Goal: Information Seeking & Learning: Understand process/instructions

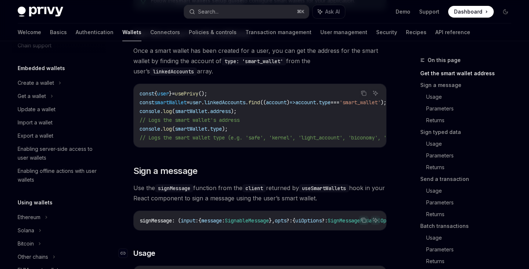
scroll to position [133, 0]
click at [226, 112] on span "address" at bounding box center [220, 112] width 21 height 7
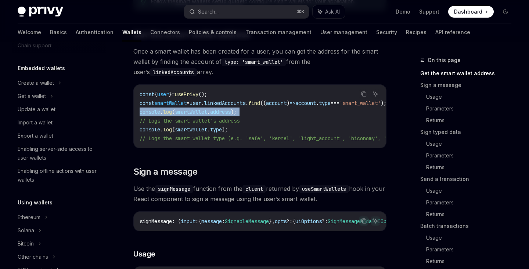
click at [226, 112] on span "address" at bounding box center [220, 112] width 21 height 7
click at [230, 106] on span "linkedAccounts" at bounding box center [224, 103] width 41 height 7
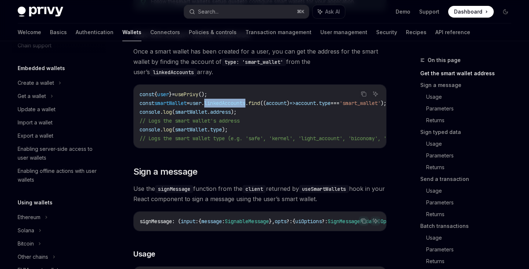
click at [230, 106] on span "linkedAccounts" at bounding box center [224, 103] width 41 height 7
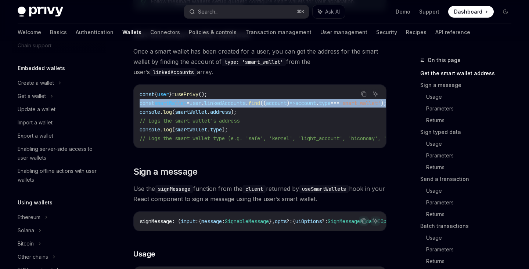
click at [230, 106] on span "linkedAccounts" at bounding box center [224, 103] width 41 height 7
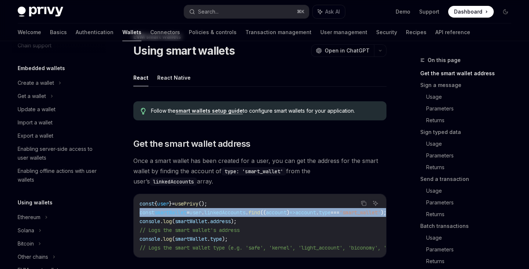
scroll to position [0, 0]
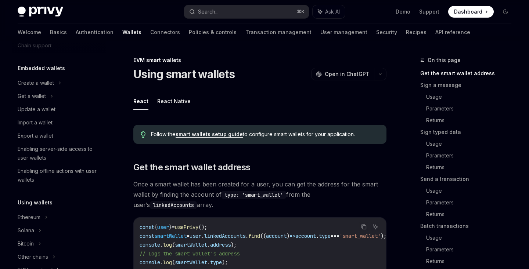
click at [230, 106] on ul "React React Native" at bounding box center [259, 102] width 253 height 18
